Goal: Information Seeking & Learning: Learn about a topic

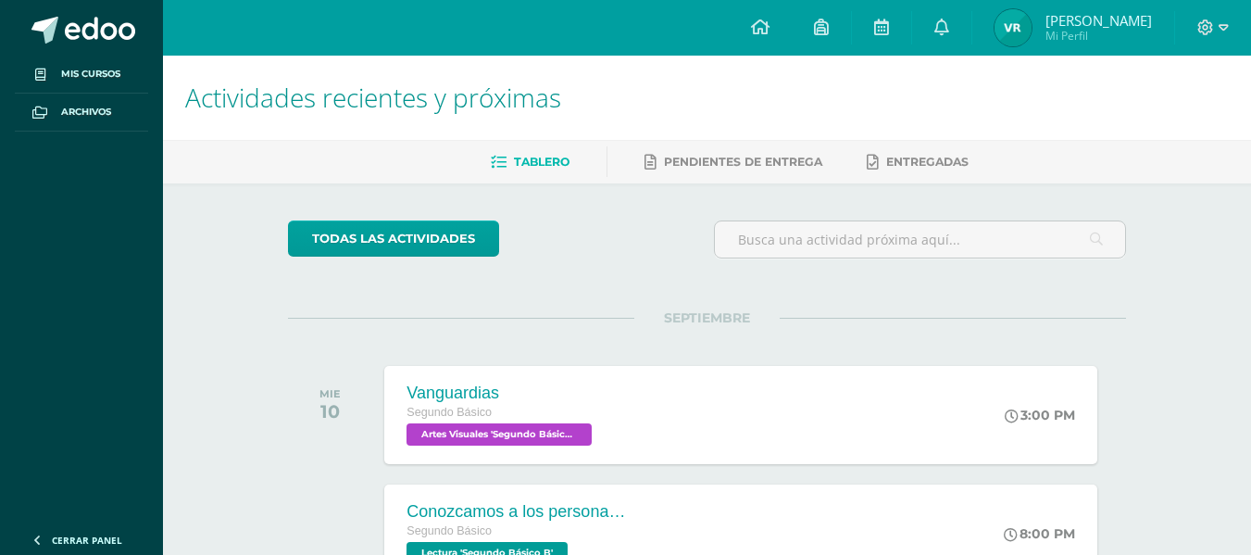
click at [1037, 34] on span "Victoria Elizabeth Mi Perfil" at bounding box center [1073, 27] width 165 height 37
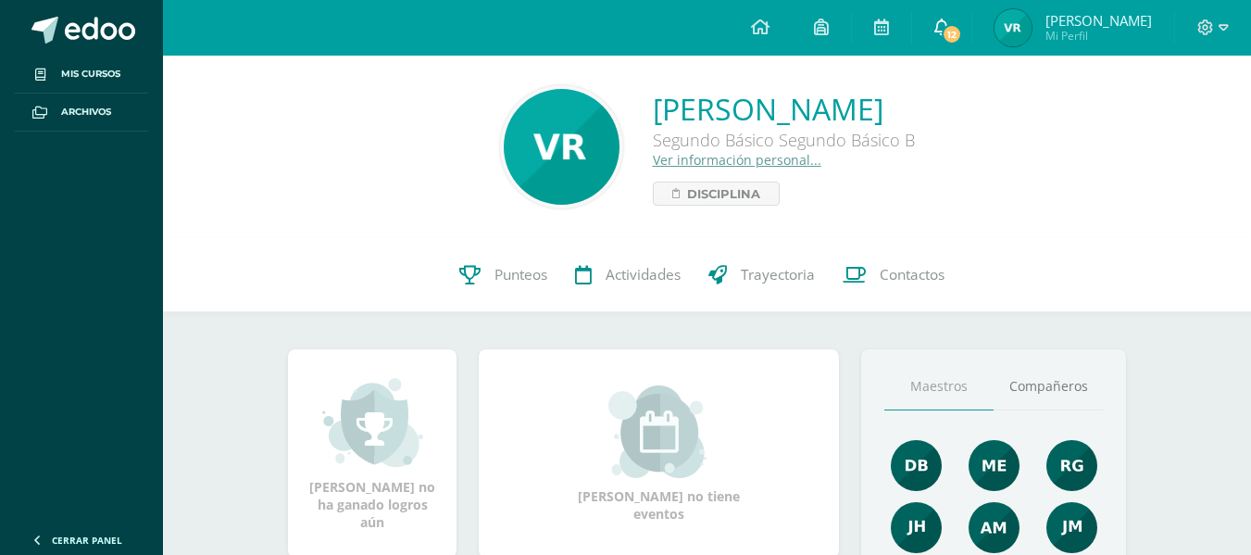
click at [937, 16] on link "12" at bounding box center [941, 28] width 59 height 56
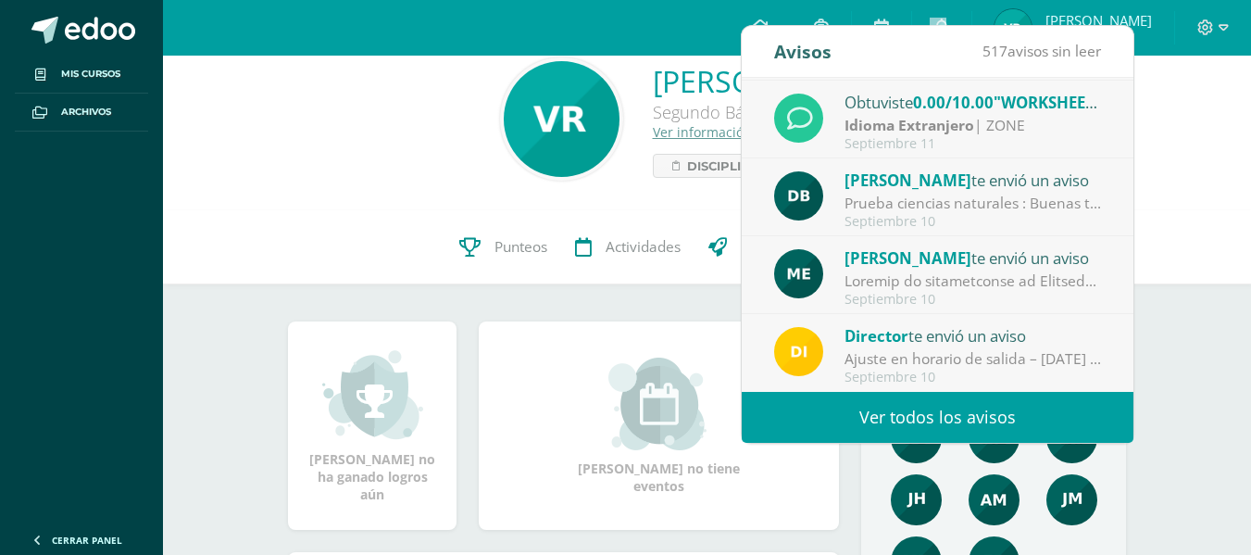
scroll to position [29, 0]
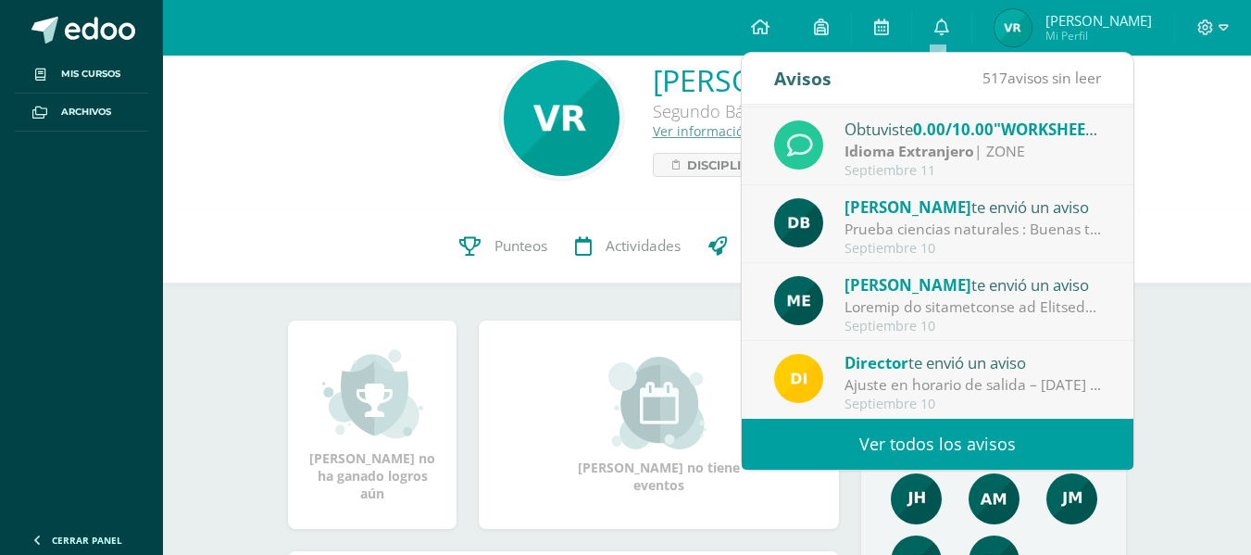
click at [560, 349] on div "[PERSON_NAME] no tiene eventos" at bounding box center [658, 425] width 375 height 208
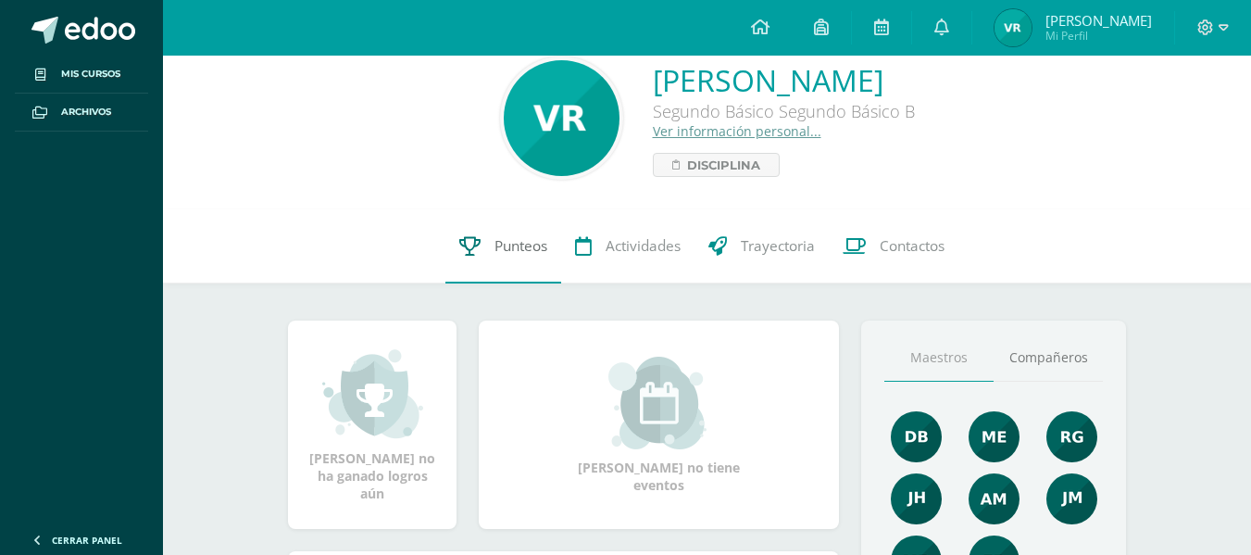
click at [524, 264] on link "Punteos" at bounding box center [504, 246] width 116 height 74
click at [616, 251] on span "Actividades" at bounding box center [643, 245] width 75 height 19
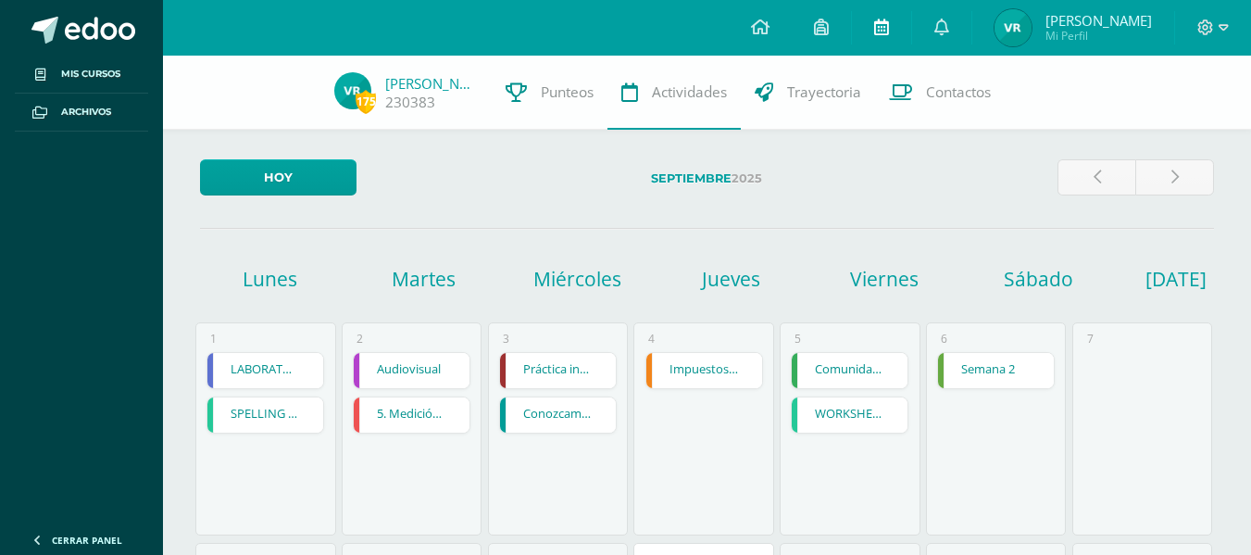
click at [892, 28] on link at bounding box center [881, 28] width 59 height 56
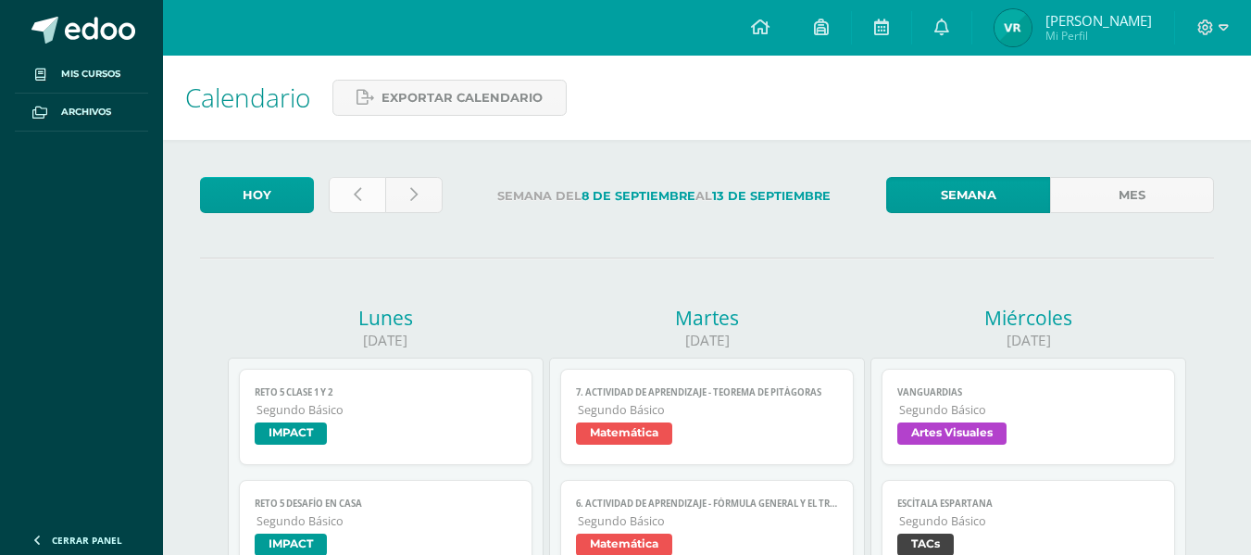
click at [347, 198] on link at bounding box center [357, 195] width 57 height 36
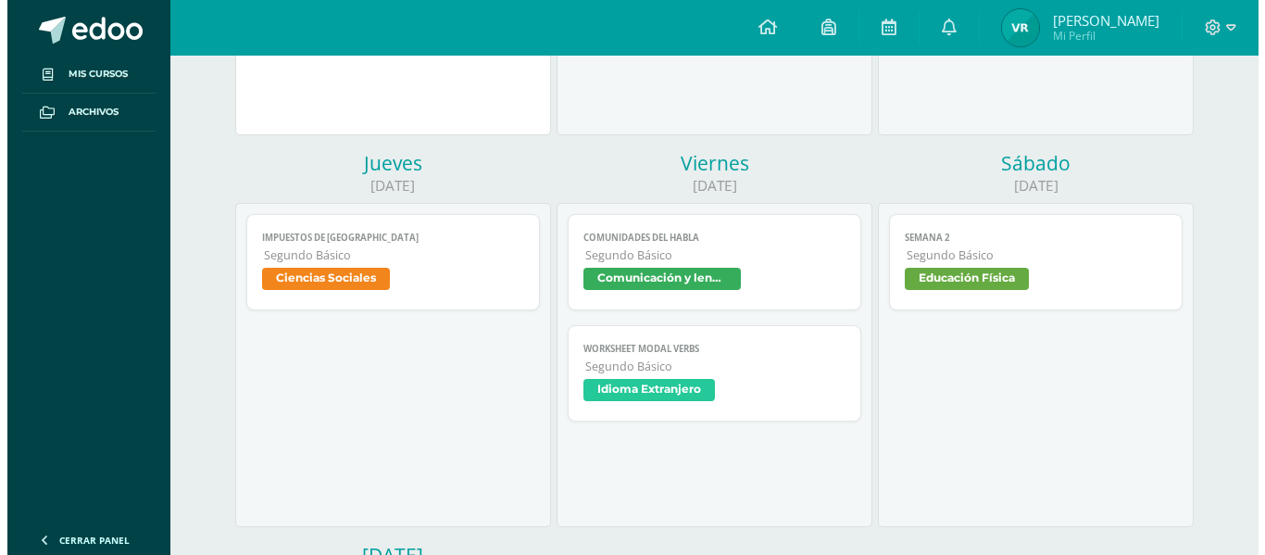
scroll to position [523, 0]
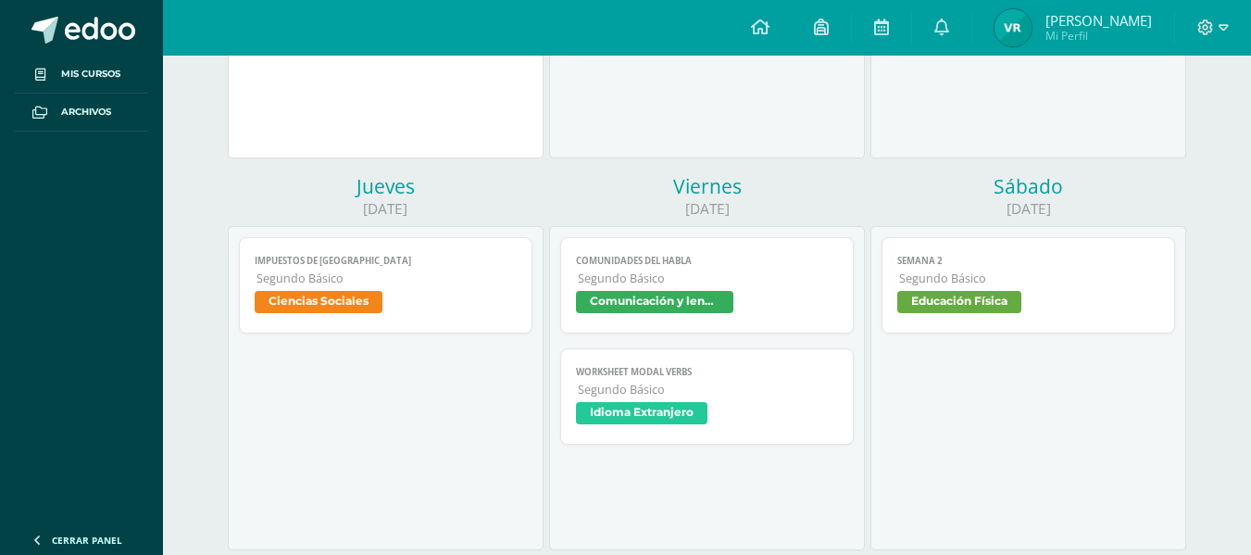
click at [372, 287] on link "Impuestos de Guatemala Segundo Básico Ciencias Sociales" at bounding box center [385, 285] width 293 height 96
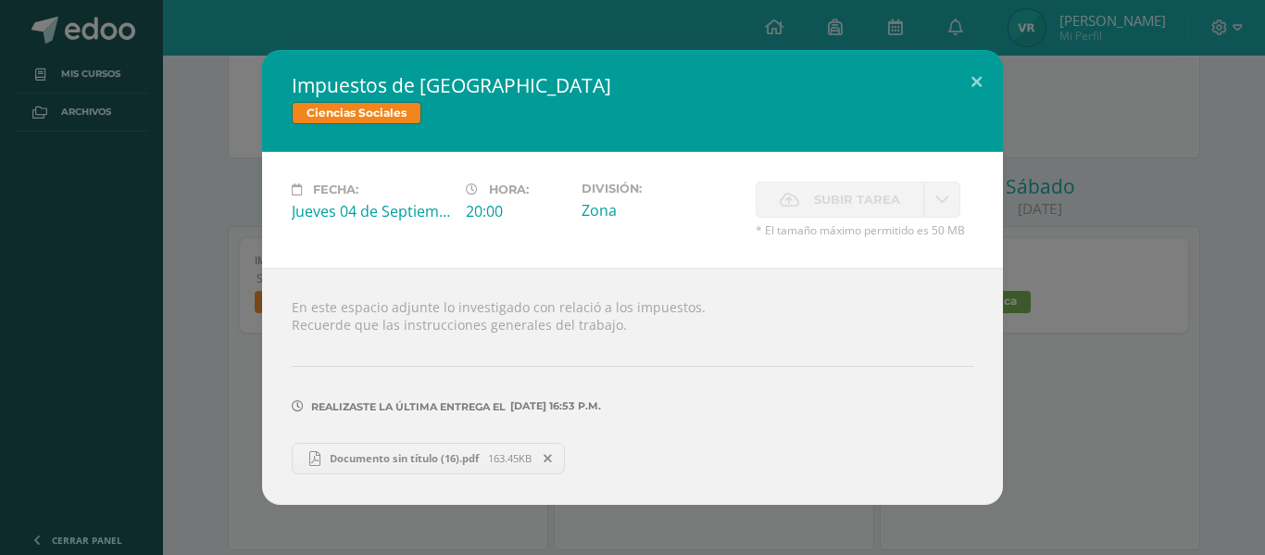
click at [438, 451] on span "Documento sin título (16).pdf" at bounding box center [405, 458] width 168 height 14
